Goal: Task Accomplishment & Management: Use online tool/utility

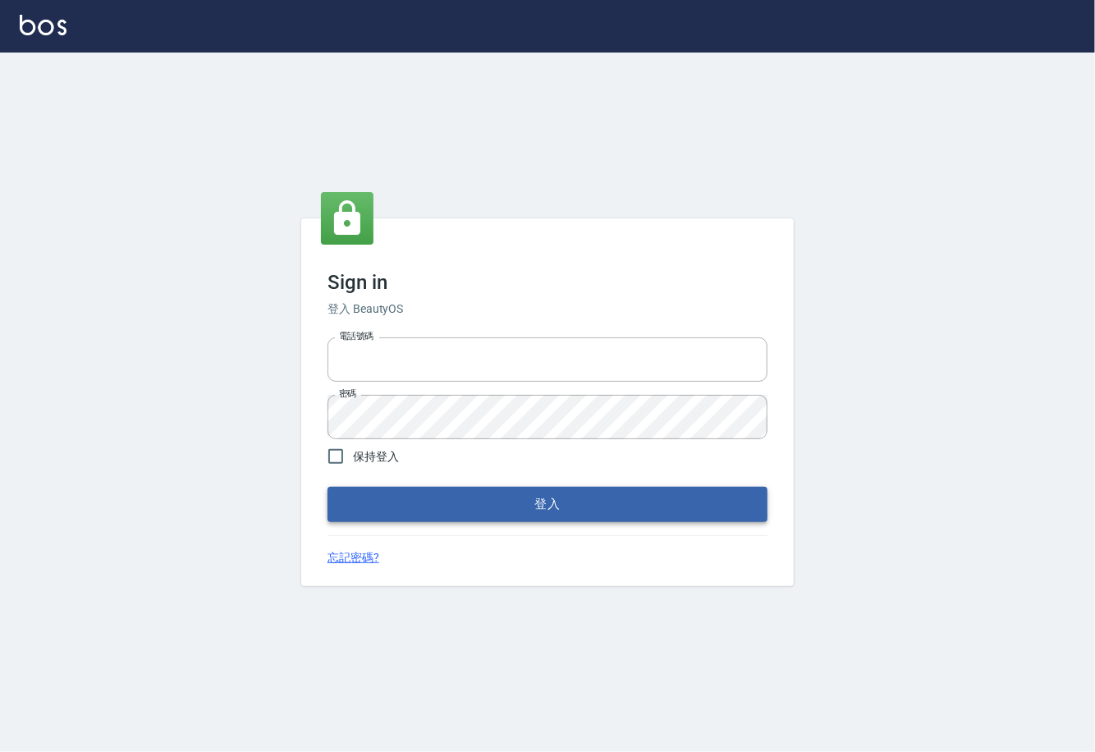
type input "0225929166"
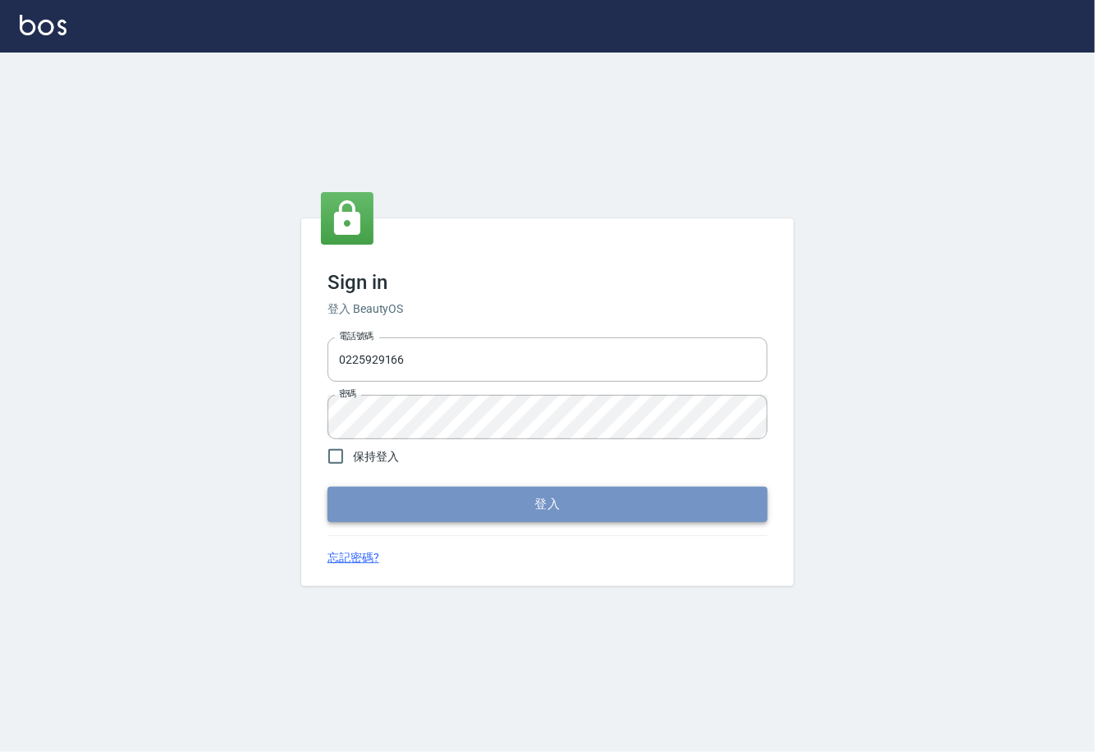
click at [485, 496] on button "登入" at bounding box center [548, 504] width 440 height 34
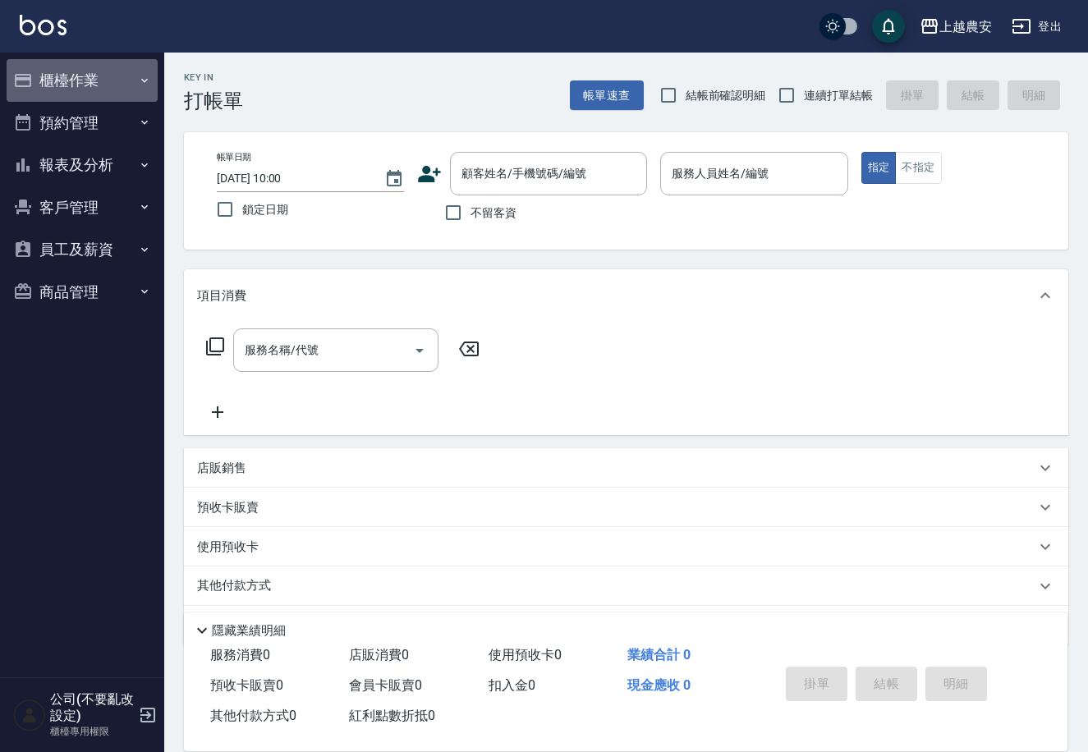
click at [46, 75] on button "櫃檯作業" at bounding box center [82, 80] width 151 height 43
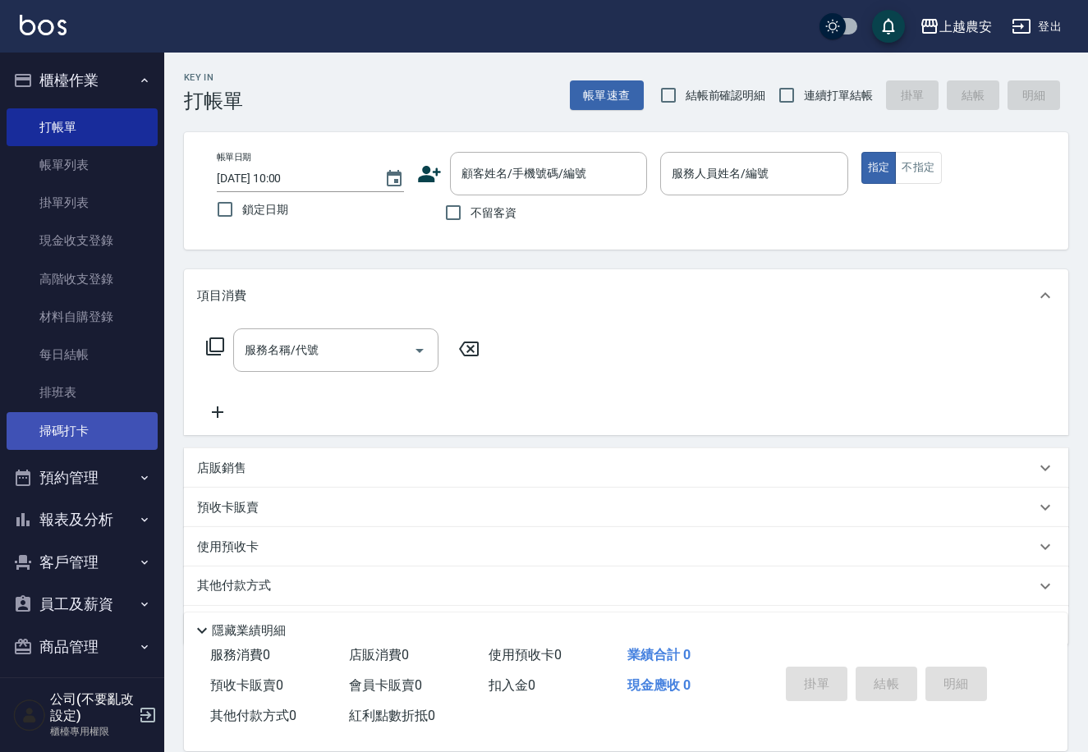
click at [113, 447] on link "掃碼打卡" at bounding box center [82, 431] width 151 height 38
